Goal: Task Accomplishment & Management: Manage account settings

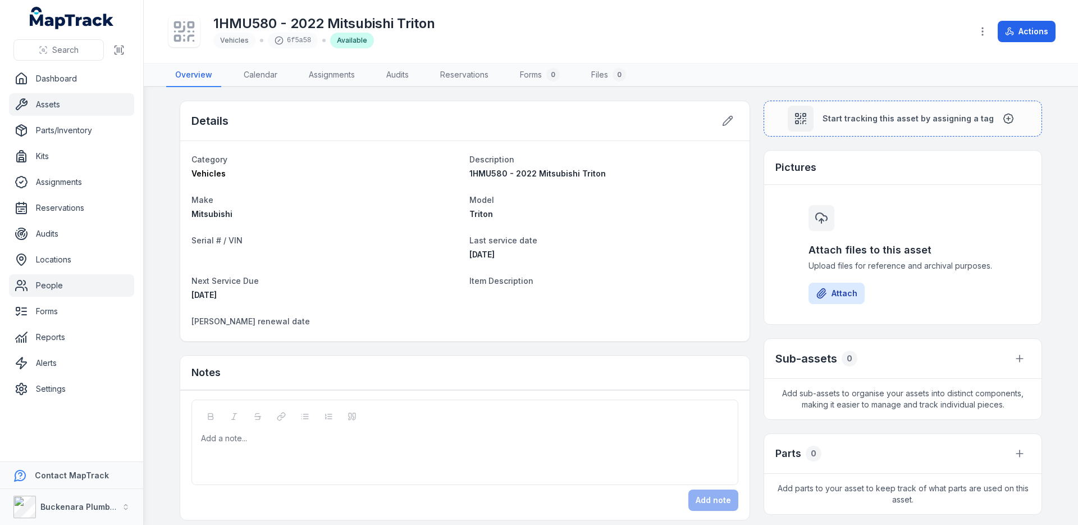
click at [47, 284] on link "People" at bounding box center [71, 285] width 125 height 22
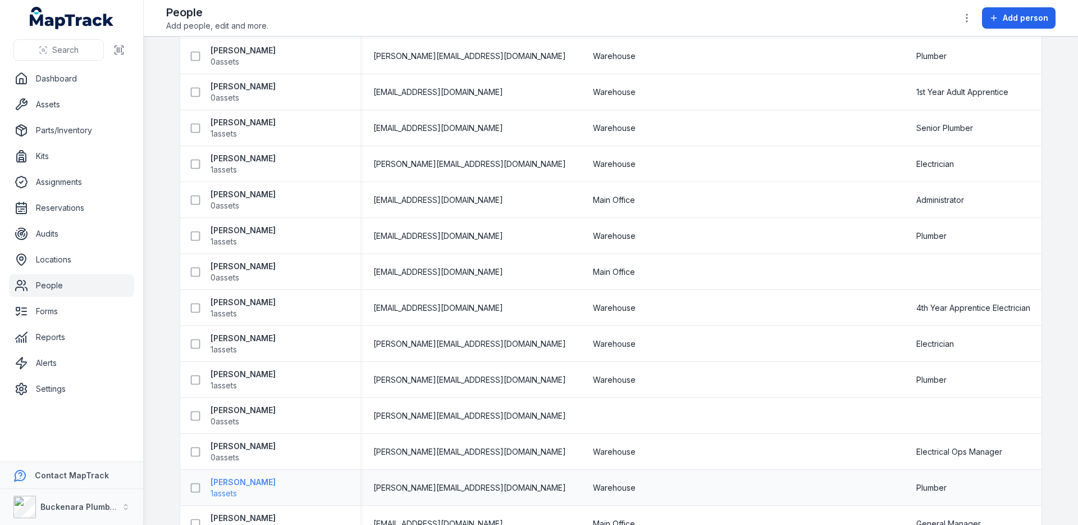
scroll to position [683, 0]
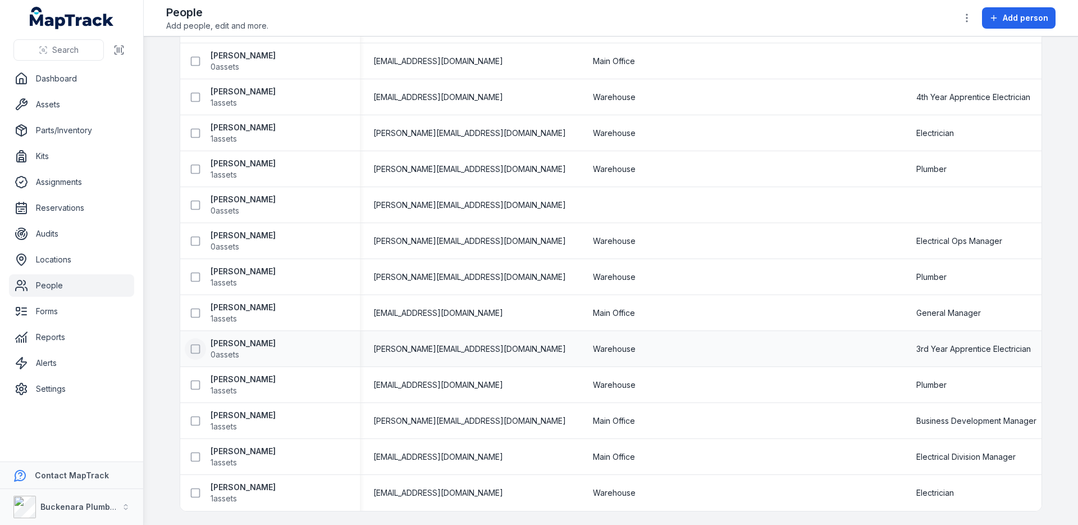
click at [195, 346] on icon at bounding box center [195, 348] width 11 height 11
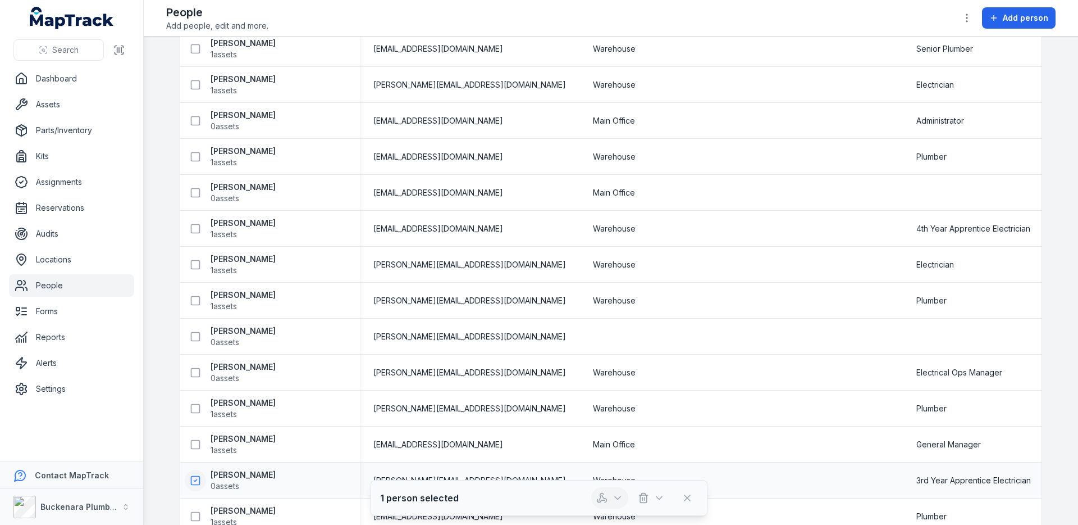
click at [610, 504] on button "button" at bounding box center [609, 497] width 37 height 21
click at [609, 411] on div "Person Email Work Location Certificates and Docs Certificate Expiry Role / Titl…" at bounding box center [610, 85] width 861 height 1114
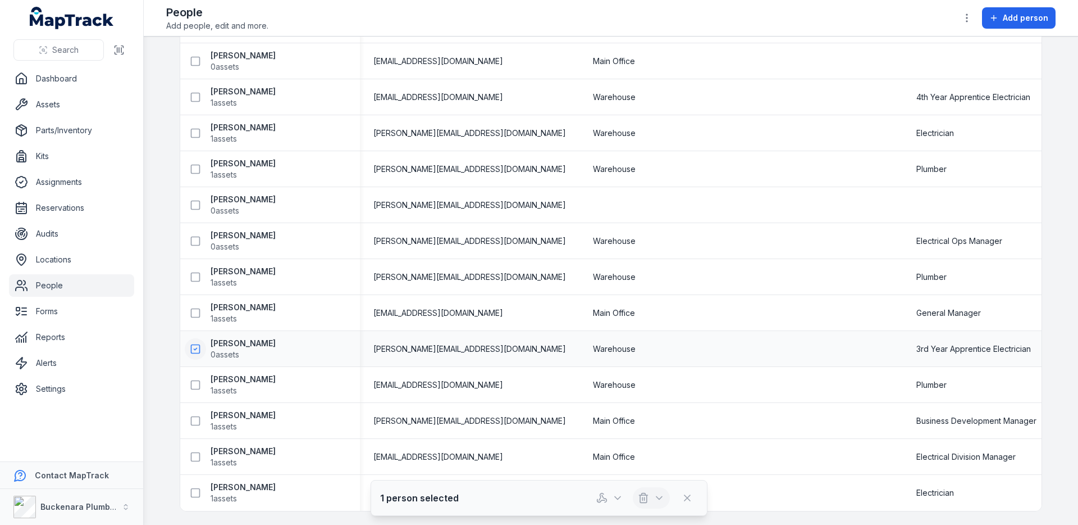
click at [650, 497] on button "button" at bounding box center [651, 497] width 37 height 21
click at [631, 446] on div "Delete" at bounding box center [652, 447] width 126 height 20
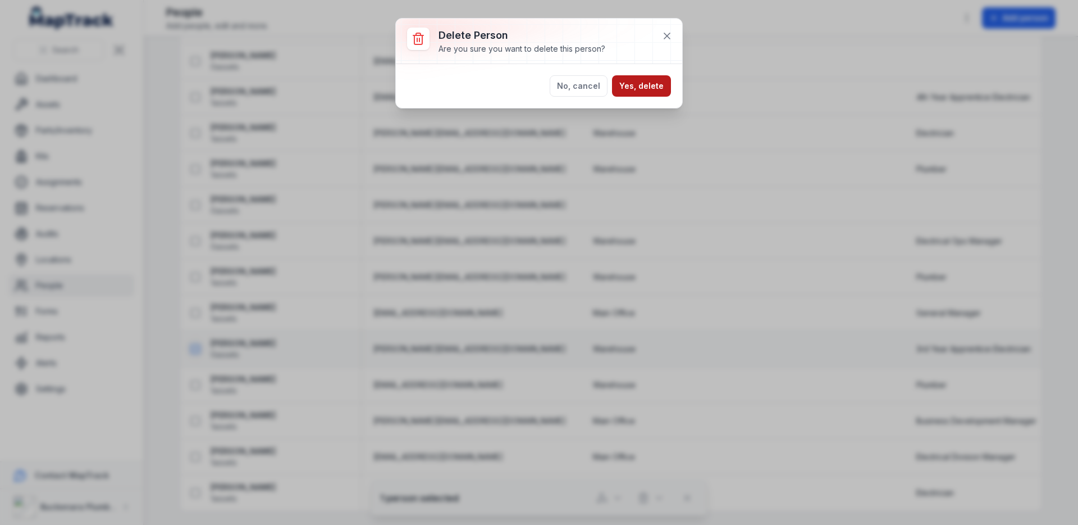
click at [642, 88] on button "Yes, delete" at bounding box center [641, 85] width 59 height 21
